Goal: Find contact information: Find contact information

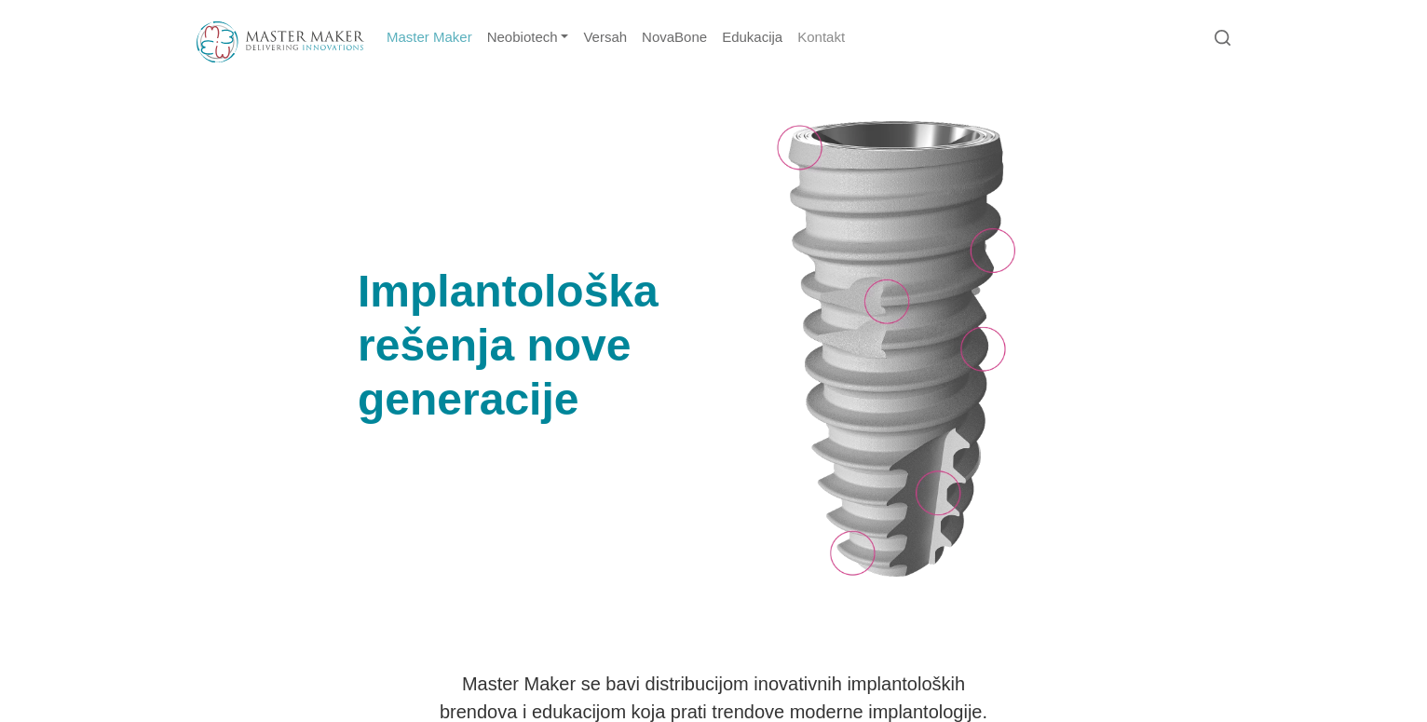
click at [811, 27] on link "Kontakt" at bounding box center [821, 38] width 62 height 36
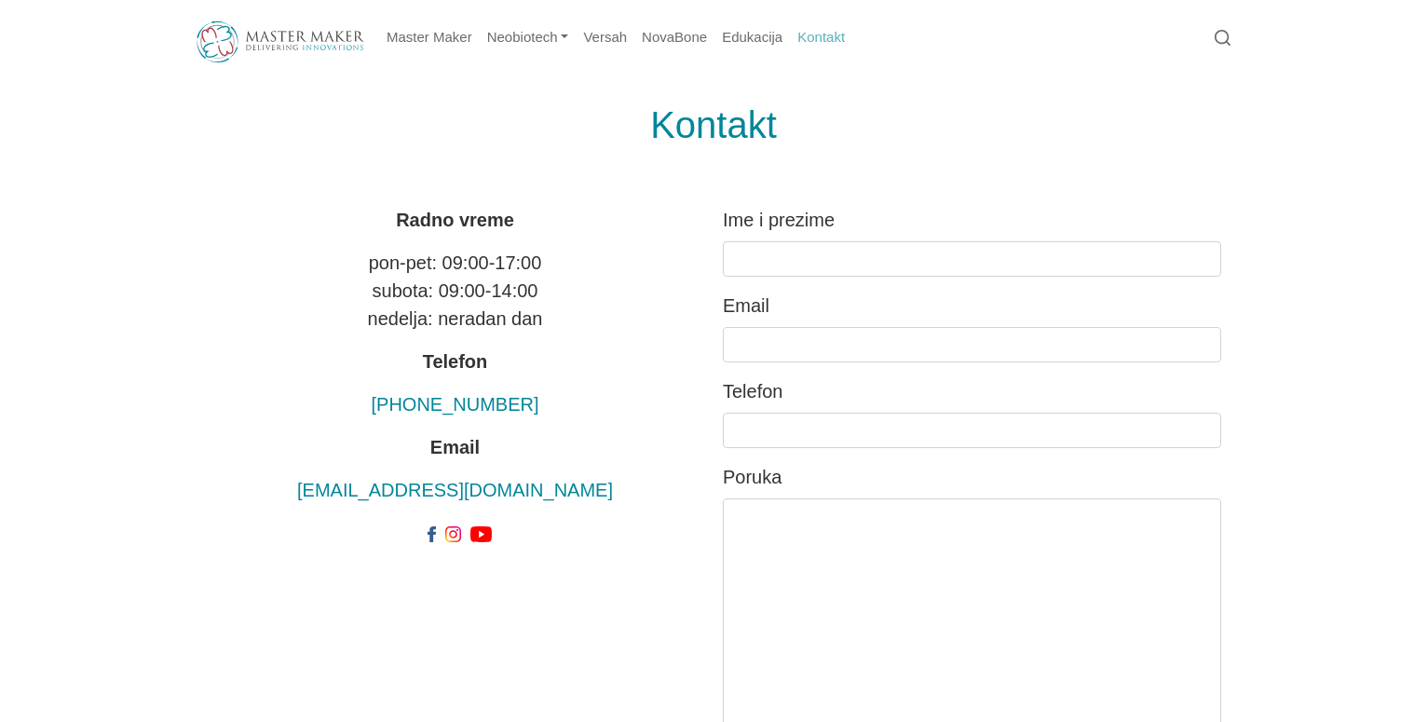
click at [535, 512] on div "Radno vreme pon-pet: 09:00-17:00 subota: 09:00-14:00 nedelja: neradan dan Telef…" at bounding box center [455, 376] width 498 height 341
drag, startPoint x: 552, startPoint y: 495, endPoint x: 364, endPoint y: 496, distance: 188.2
click at [364, 496] on p "[EMAIL_ADDRESS][DOMAIN_NAME]" at bounding box center [455, 490] width 498 height 28
copy link "[EMAIL_ADDRESS][DOMAIN_NAME]"
